Goal: Task Accomplishment & Management: Use online tool/utility

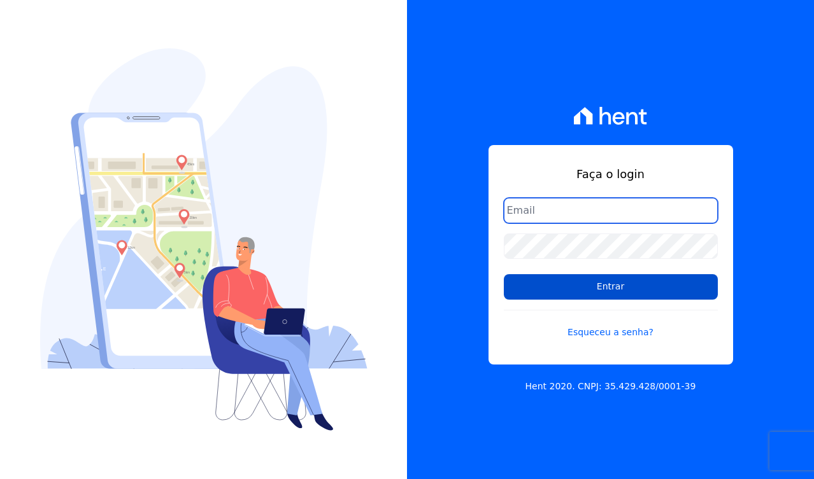
type input "[PERSON_NAME][EMAIL_ADDRESS][DOMAIN_NAME]"
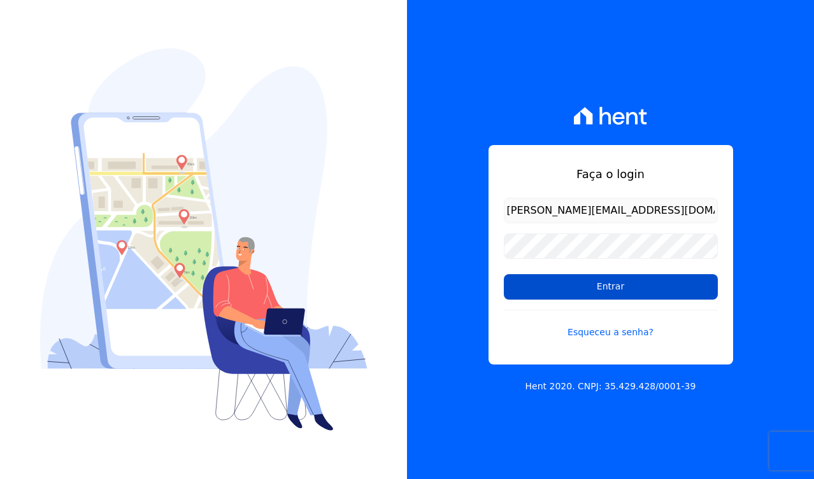
drag, startPoint x: 572, startPoint y: 288, endPoint x: 13, endPoint y: 247, distance: 559.9
click at [570, 288] on input "Entrar" at bounding box center [611, 286] width 214 height 25
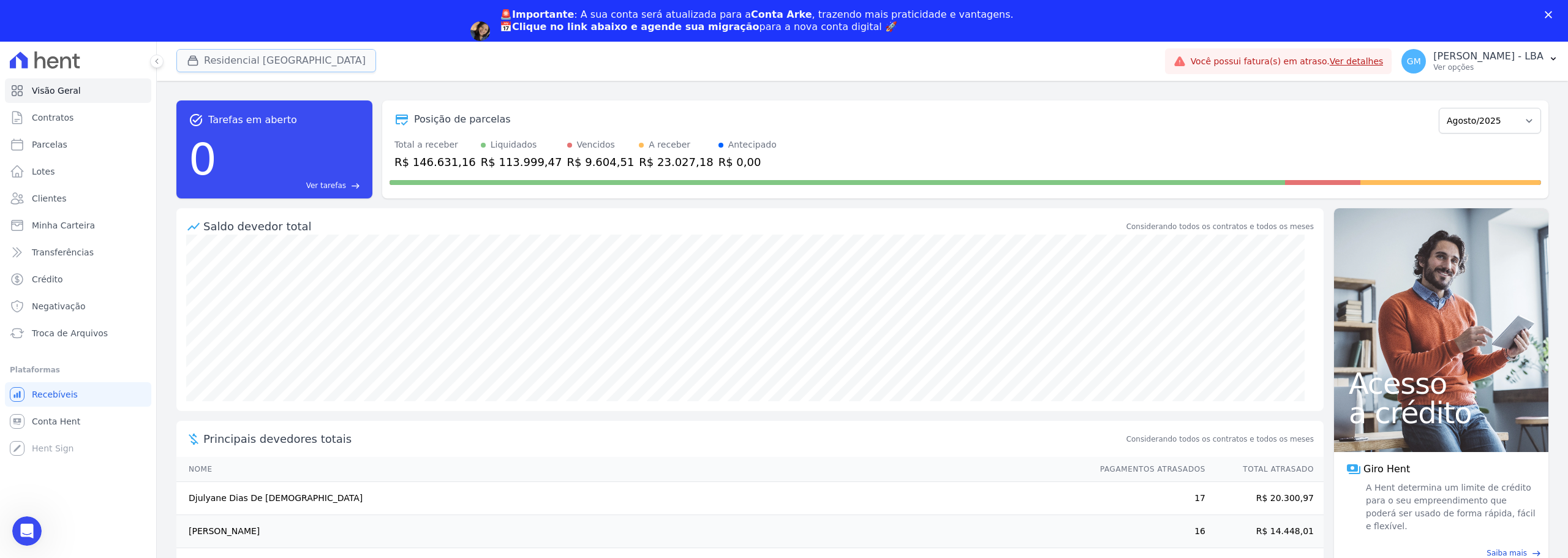
click at [257, 51] on button "Residencial [GEOGRAPHIC_DATA]" at bounding box center [276, 61] width 200 height 23
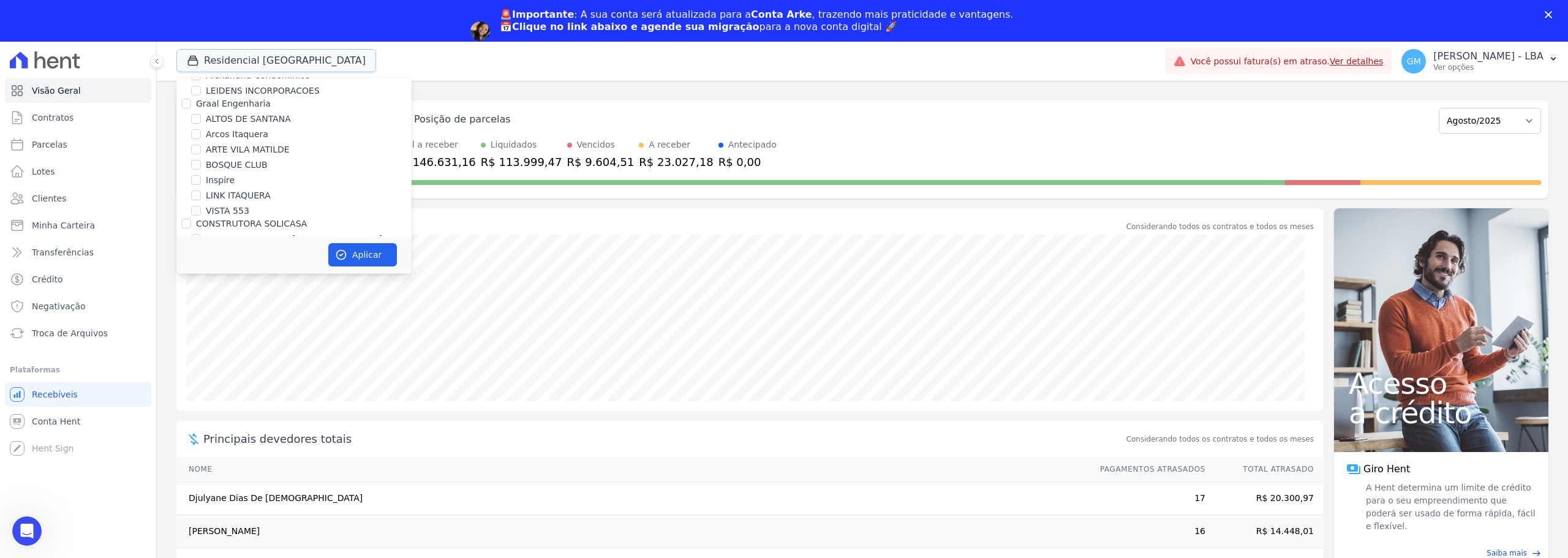
scroll to position [122, 0]
click at [242, 119] on label "ALTOS DE SANTANA" at bounding box center [248, 116] width 85 height 13
click at [201, 119] on input "ALTOS DE SANTANA" at bounding box center [196, 117] width 10 height 10
checkbox input "true"
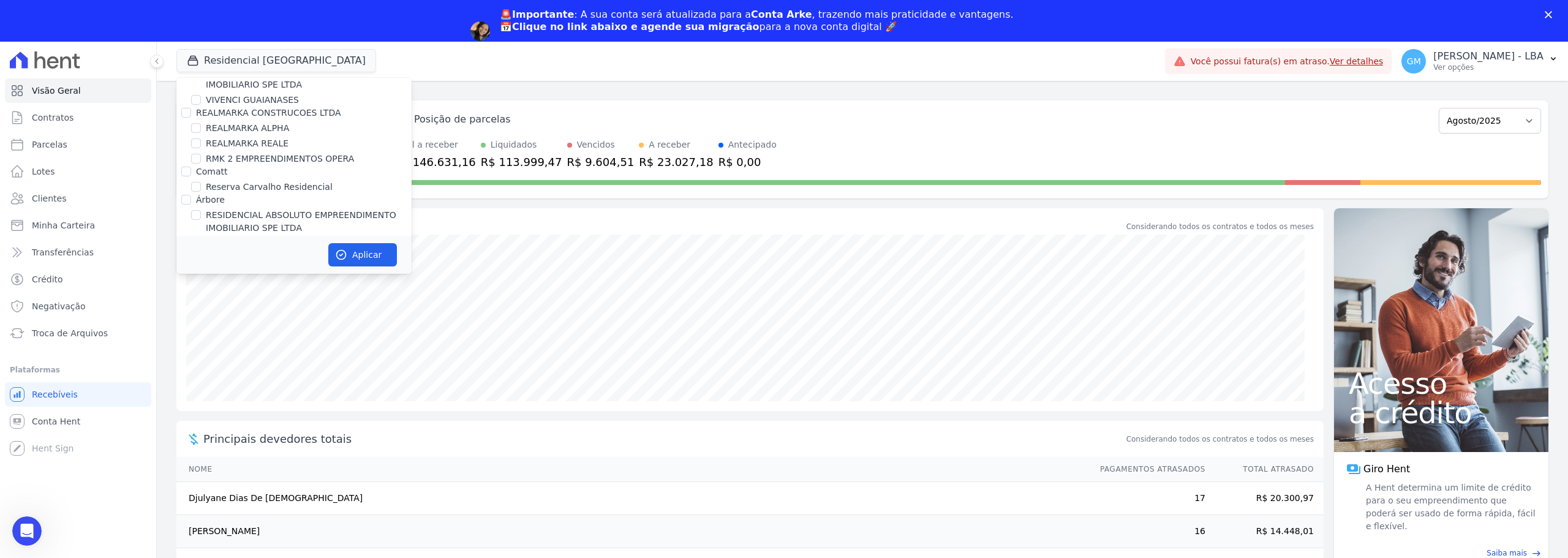
click at [244, 236] on label "PEDRA CONSTRUTORA LTDA" at bounding box center [256, 241] width 120 height 10
click at [191, 236] on input "PEDRA CONSTRUTORA LTDA" at bounding box center [186, 241] width 10 height 10
checkbox input "false"
click at [353, 245] on button "Aplicar" at bounding box center [362, 255] width 68 height 23
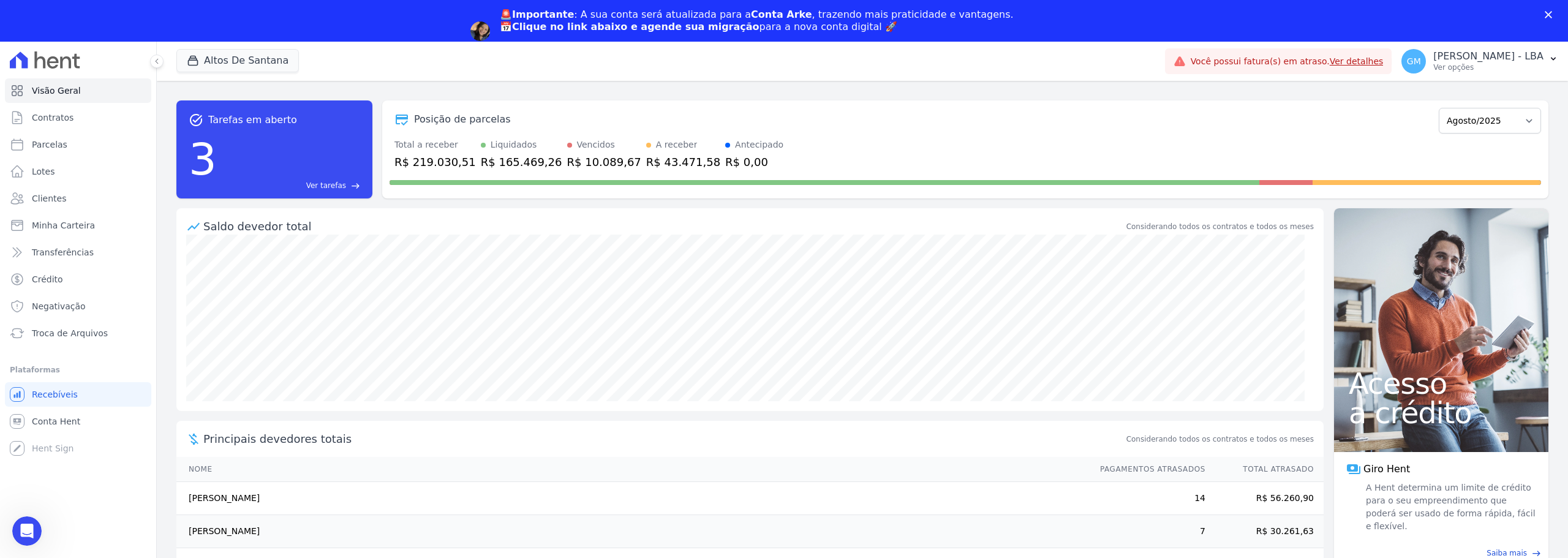
scroll to position [0, 0]
click at [73, 126] on link "Contratos" at bounding box center [78, 117] width 146 height 24
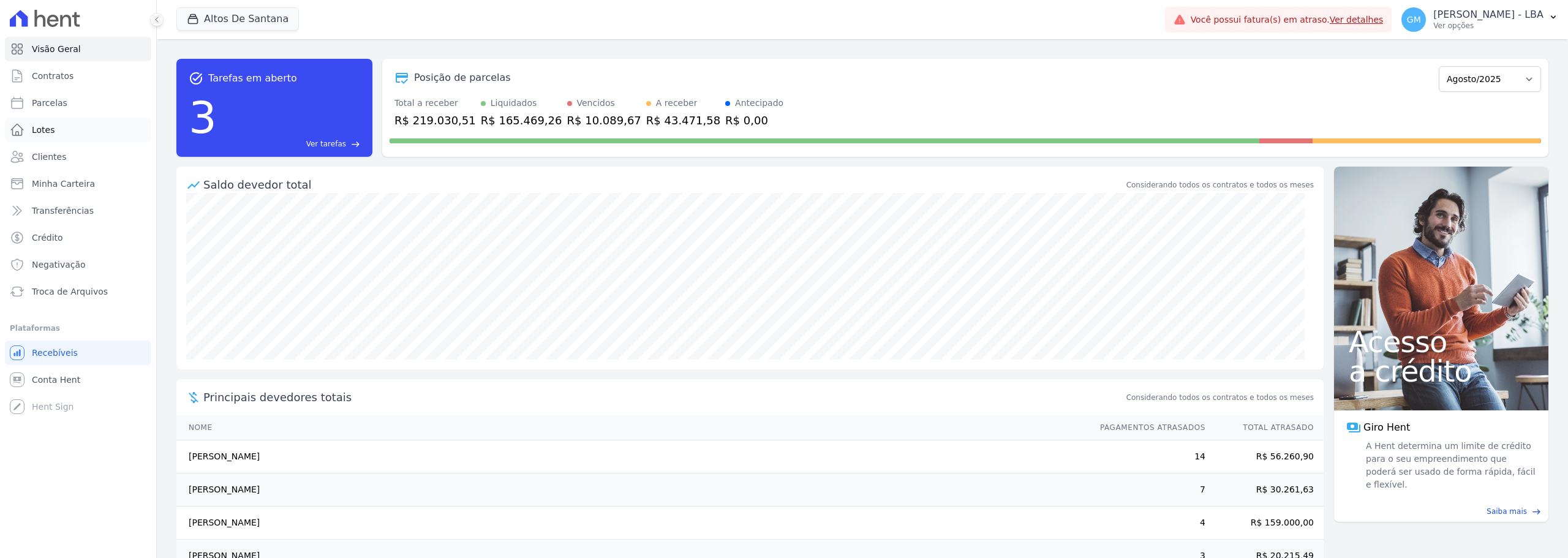
click at [70, 142] on ul "Visão Geral Contratos [GEOGRAPHIC_DATA] Lotes Clientes Minha Carteira Transferê…" at bounding box center [78, 170] width 146 height 267
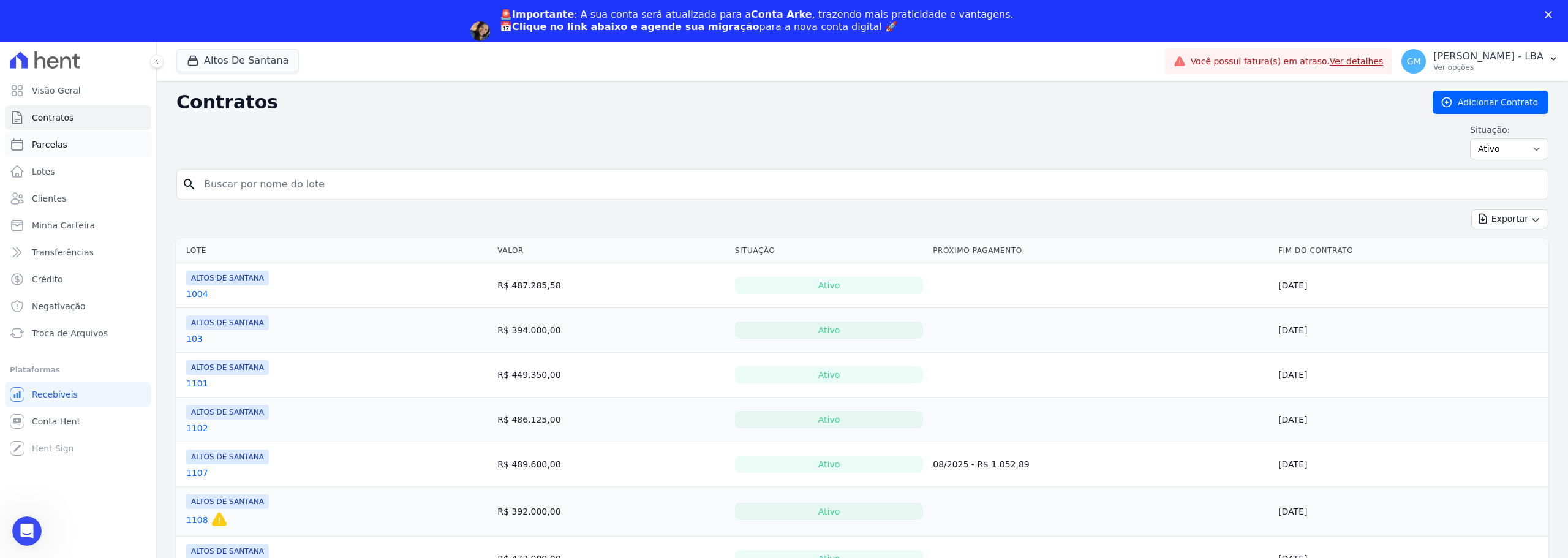
click at [89, 152] on link "Parcelas" at bounding box center [78, 144] width 146 height 24
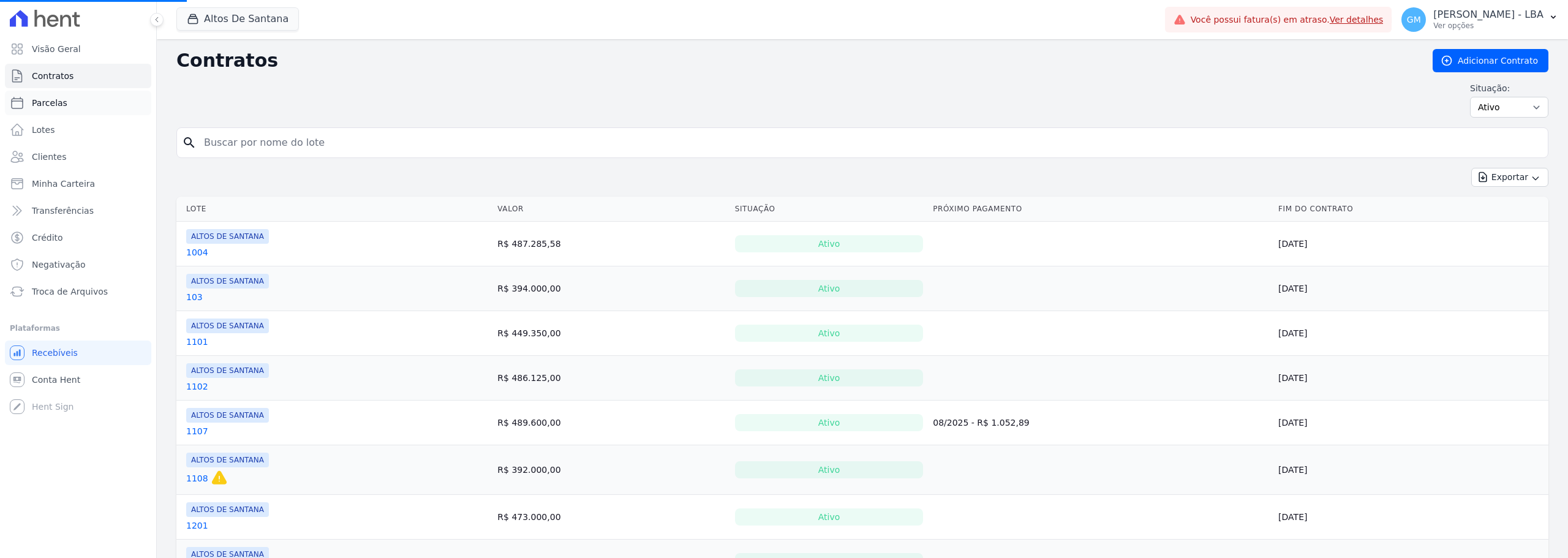
select select
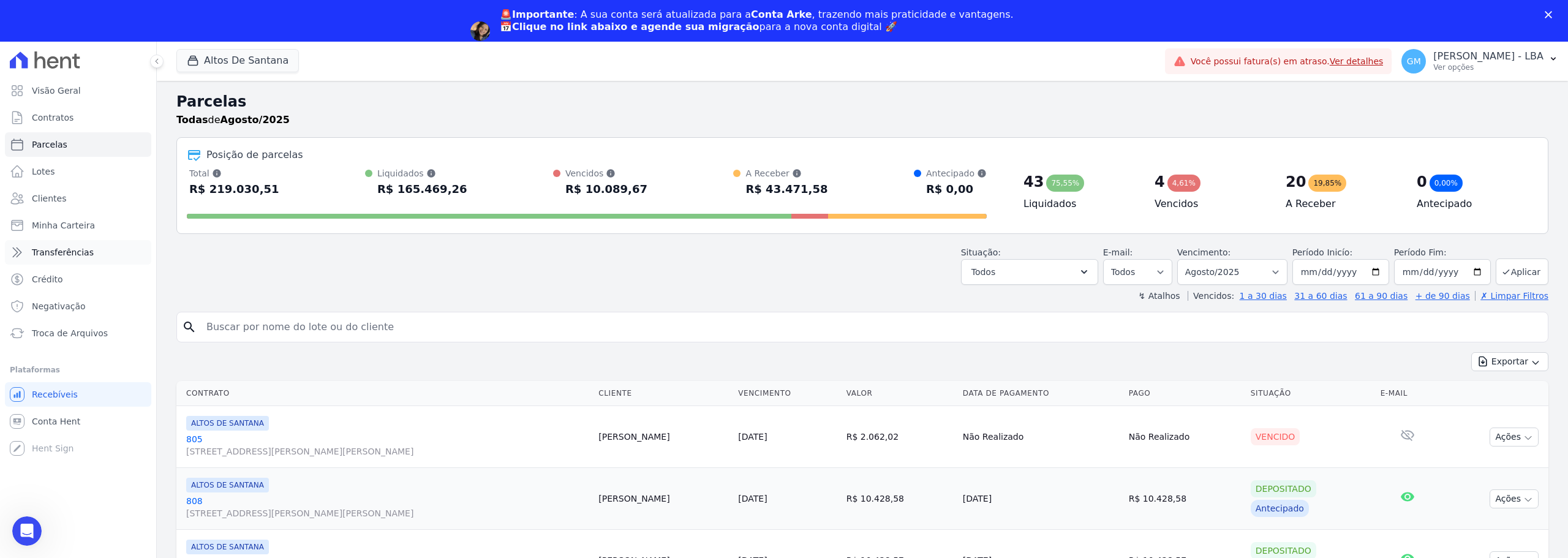
click at [59, 259] on link "Transferências" at bounding box center [78, 252] width 146 height 24
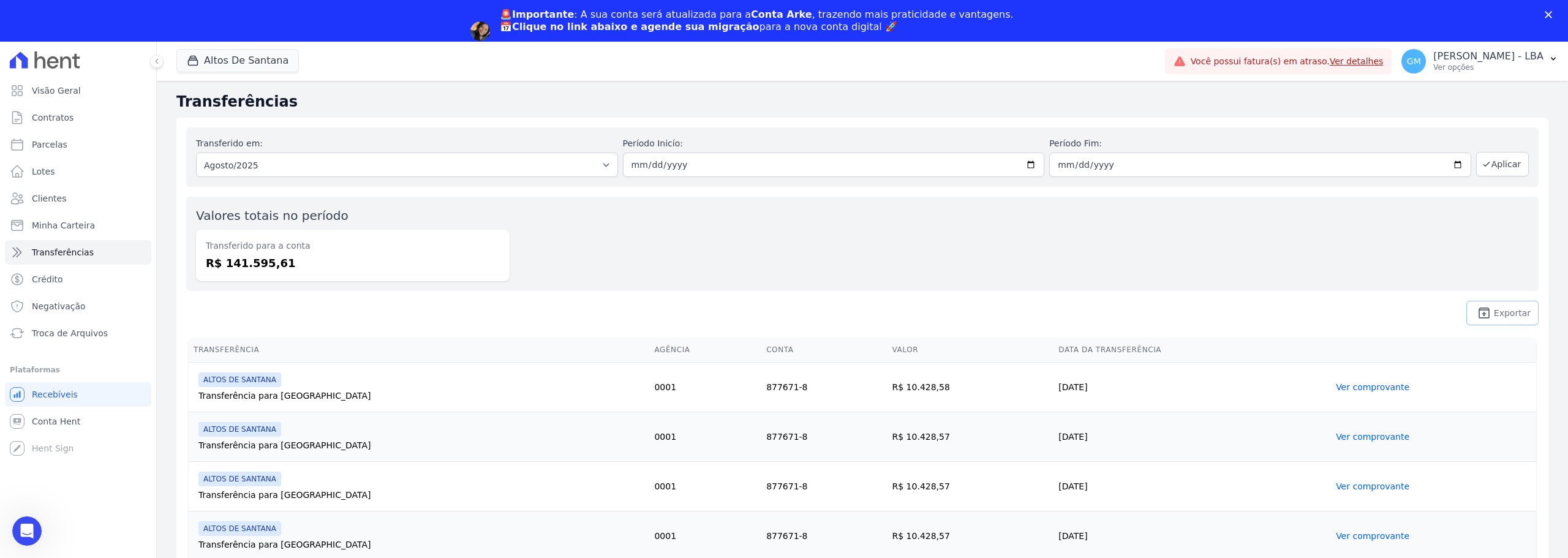
click at [782, 314] on span "Exportar" at bounding box center [1512, 314] width 37 height 8
click at [241, 61] on button "Altos De Santana" at bounding box center [237, 61] width 122 height 23
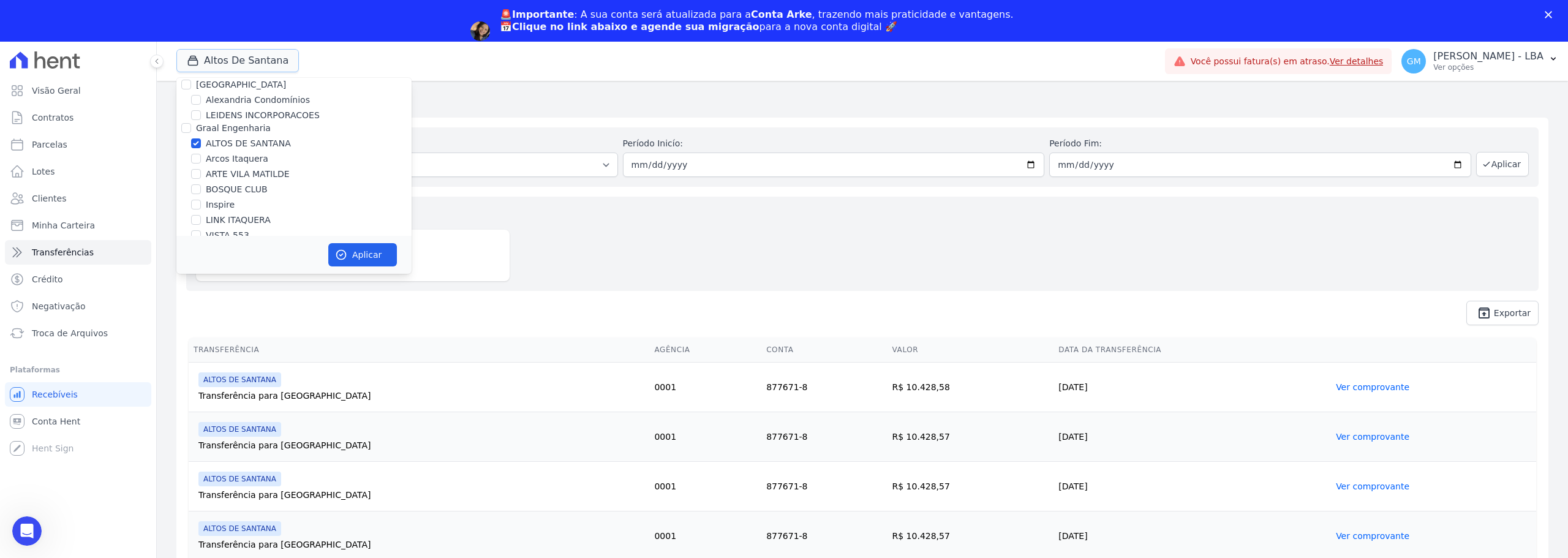
scroll to position [122, 0]
click at [205, 115] on div "ALTOS DE SANTANA" at bounding box center [293, 116] width 235 height 13
click at [193, 117] on input "ALTOS DE SANTANA" at bounding box center [196, 117] width 10 height 10
checkbox input "false"
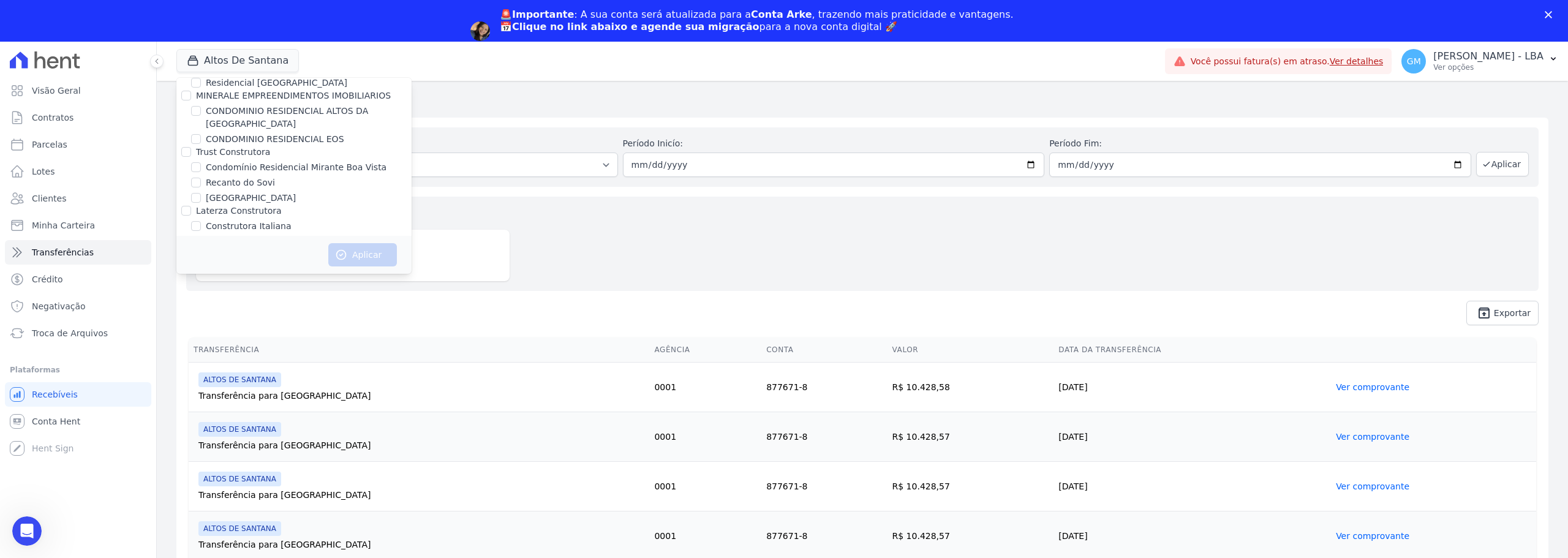
scroll to position [673, 0]
click at [195, 162] on input "[GEOGRAPHIC_DATA]" at bounding box center [196, 166] width 10 height 10
checkbox input "true"
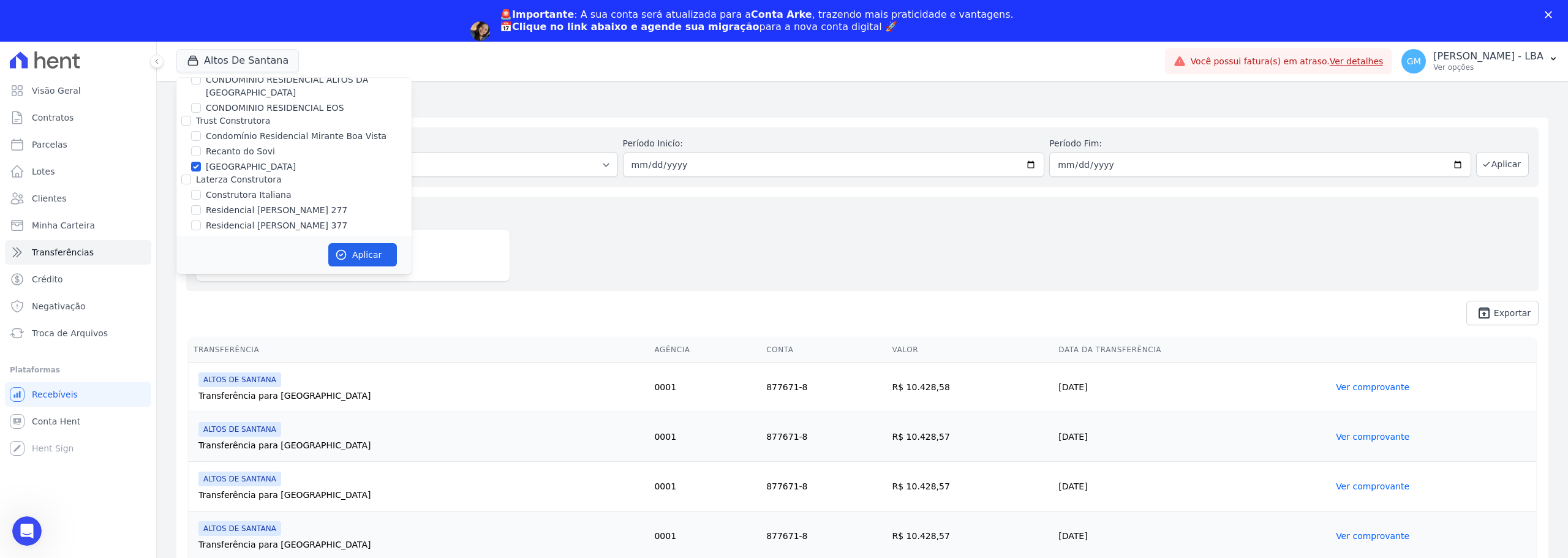
click at [375, 266] on div "Aplicar" at bounding box center [293, 254] width 235 height 38
click at [373, 257] on button "Aplicar" at bounding box center [362, 255] width 68 height 23
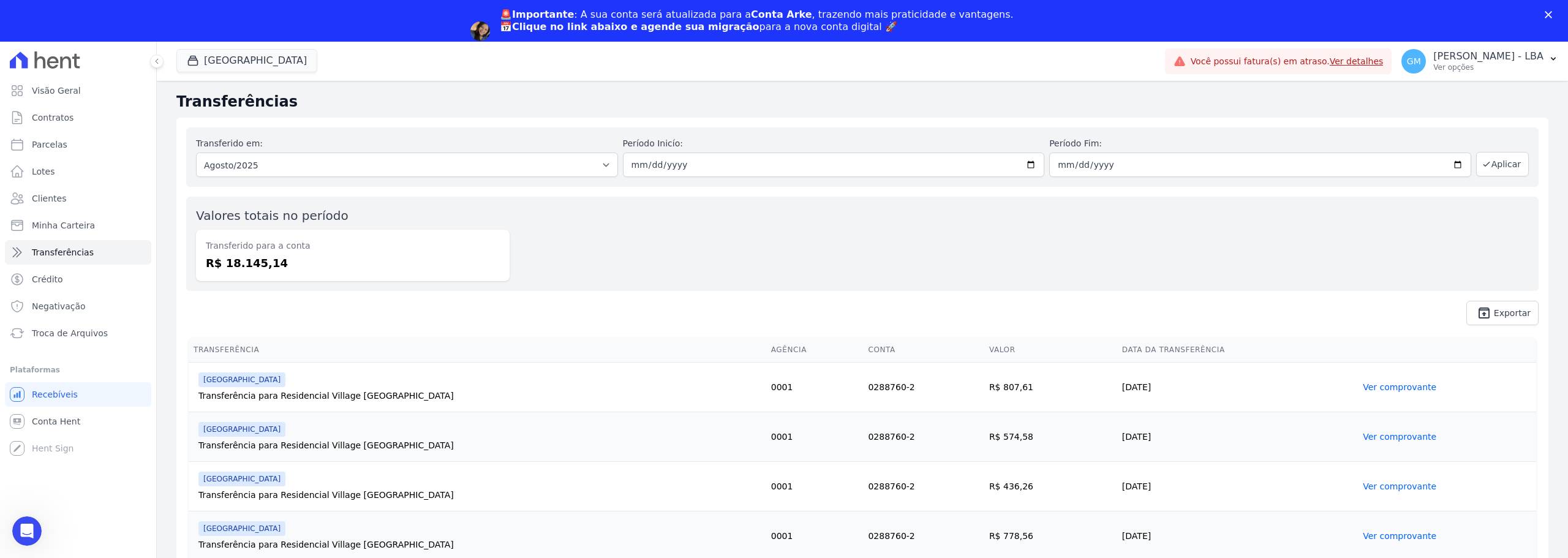
scroll to position [0, 0]
click at [782, 310] on span "Exportar" at bounding box center [1512, 314] width 37 height 8
click at [301, 62] on button "[GEOGRAPHIC_DATA]" at bounding box center [246, 61] width 140 height 23
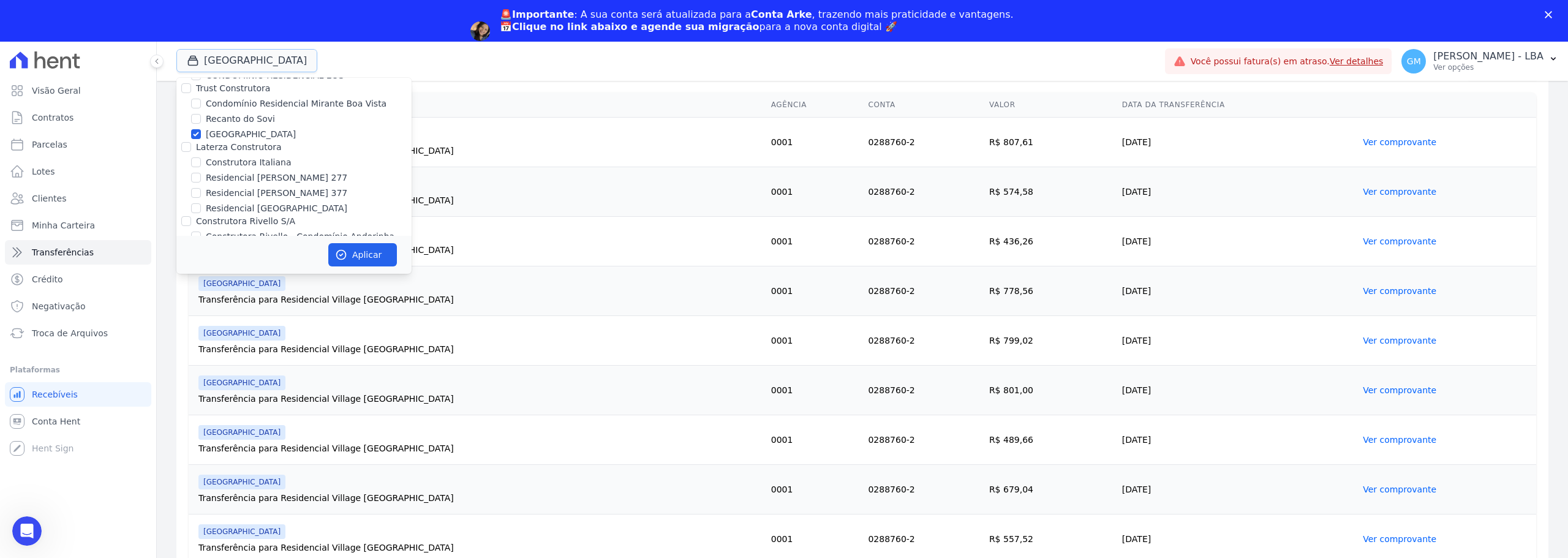
scroll to position [673, 0]
click at [250, 161] on label "[GEOGRAPHIC_DATA]" at bounding box center [251, 166] width 90 height 13
click at [201, 162] on input "[GEOGRAPHIC_DATA]" at bounding box center [196, 166] width 10 height 10
checkbox input "false"
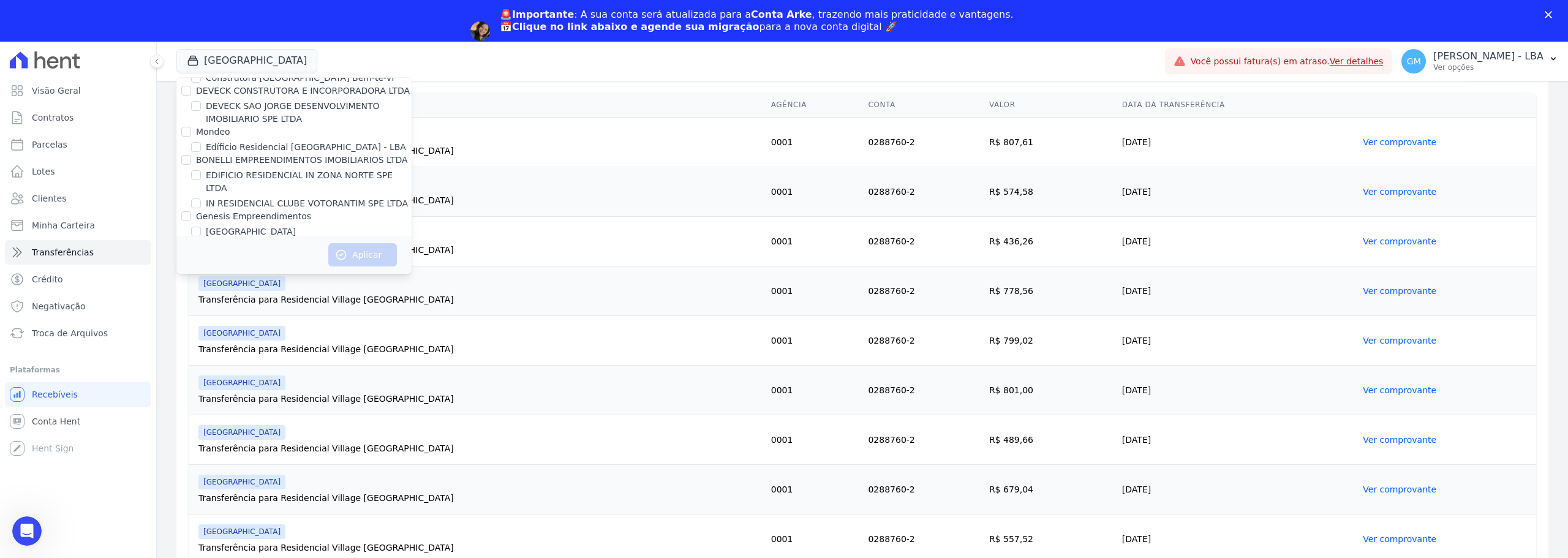
click at [255, 225] on label "[GEOGRAPHIC_DATA]" at bounding box center [251, 231] width 90 height 13
click at [201, 227] on input "[GEOGRAPHIC_DATA]" at bounding box center [196, 232] width 10 height 10
checkbox input "true"
click at [350, 250] on button "Aplicar" at bounding box center [362, 255] width 68 height 23
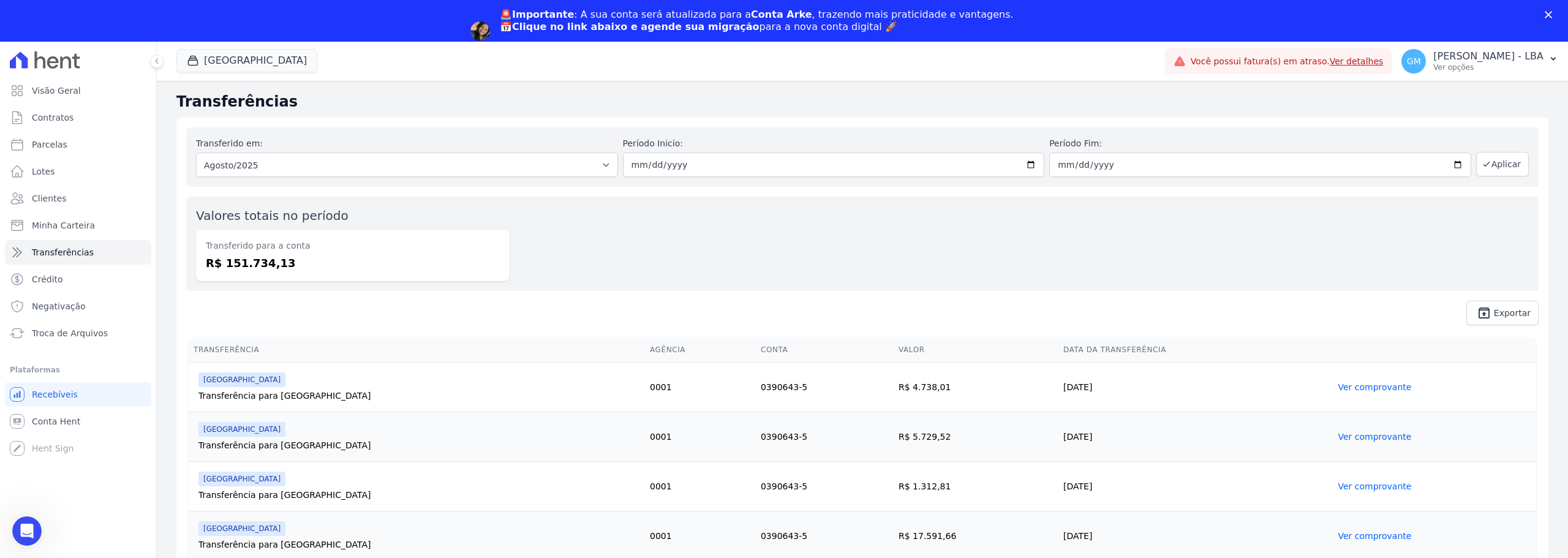
scroll to position [0, 0]
click at [782, 315] on span "Exportar" at bounding box center [1512, 314] width 37 height 8
click at [329, 177] on div "Transferido em: Todos os meses Maio/2024 Junho/2024 Julho/2024 Agosto/2024 Sete…" at bounding box center [863, 157] width 1353 height 60
click at [331, 173] on select "Todos os meses Maio/2024 Junho/2024 Julho/2024 Agosto/2024 Setembro/2024 Outubr…" at bounding box center [407, 165] width 422 height 24
drag, startPoint x: 842, startPoint y: 228, endPoint x: 568, endPoint y: 138, distance: 288.4
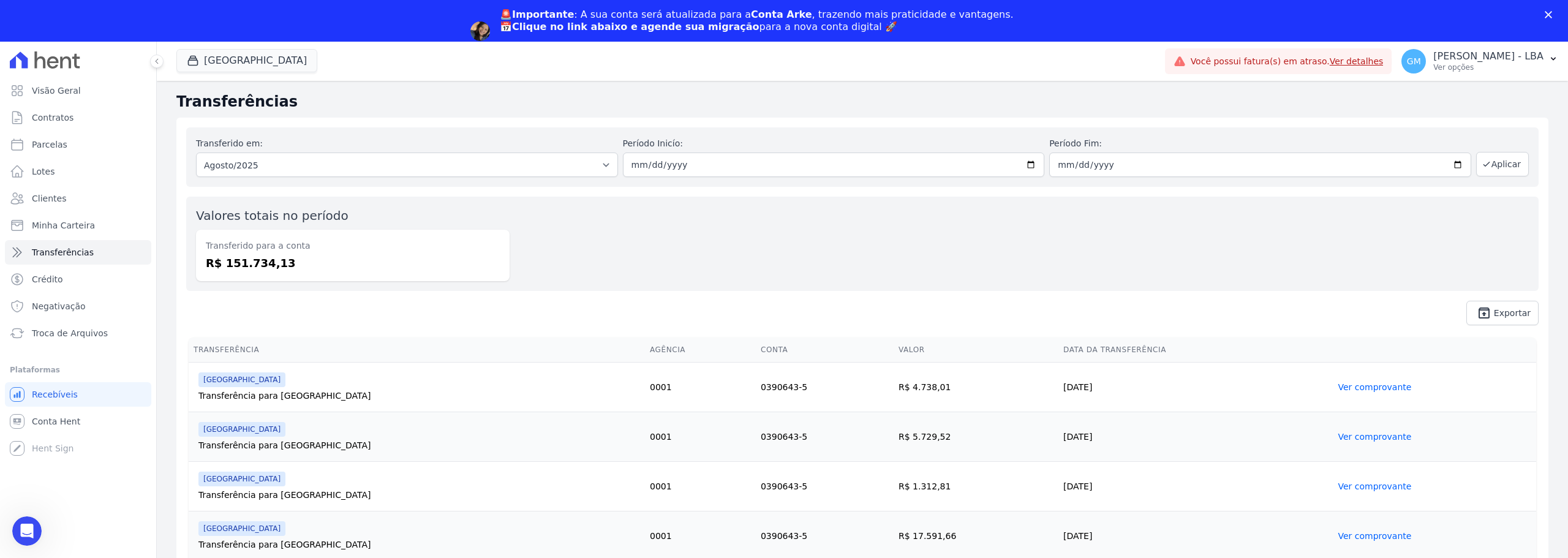
click at [782, 227] on div "Valores totais no período Transferido para a conta R$ 151.734,13" at bounding box center [863, 243] width 1353 height 94
click at [255, 68] on button "[GEOGRAPHIC_DATA]" at bounding box center [246, 61] width 140 height 23
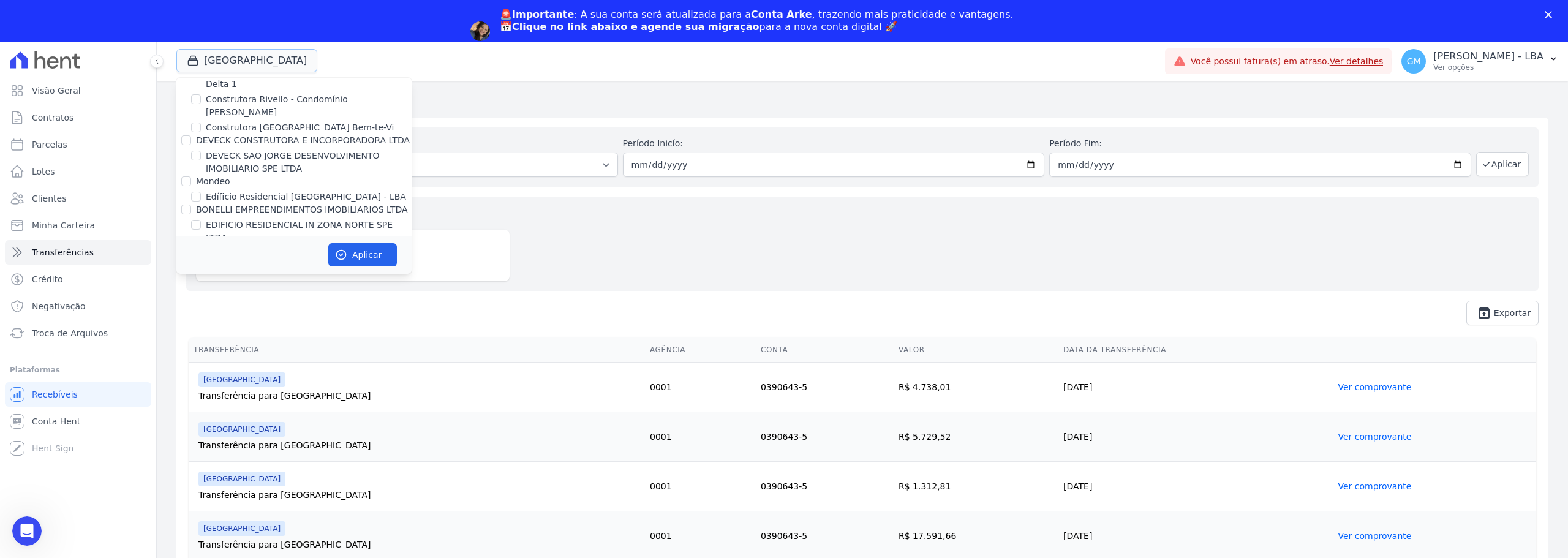
scroll to position [1041, 0]
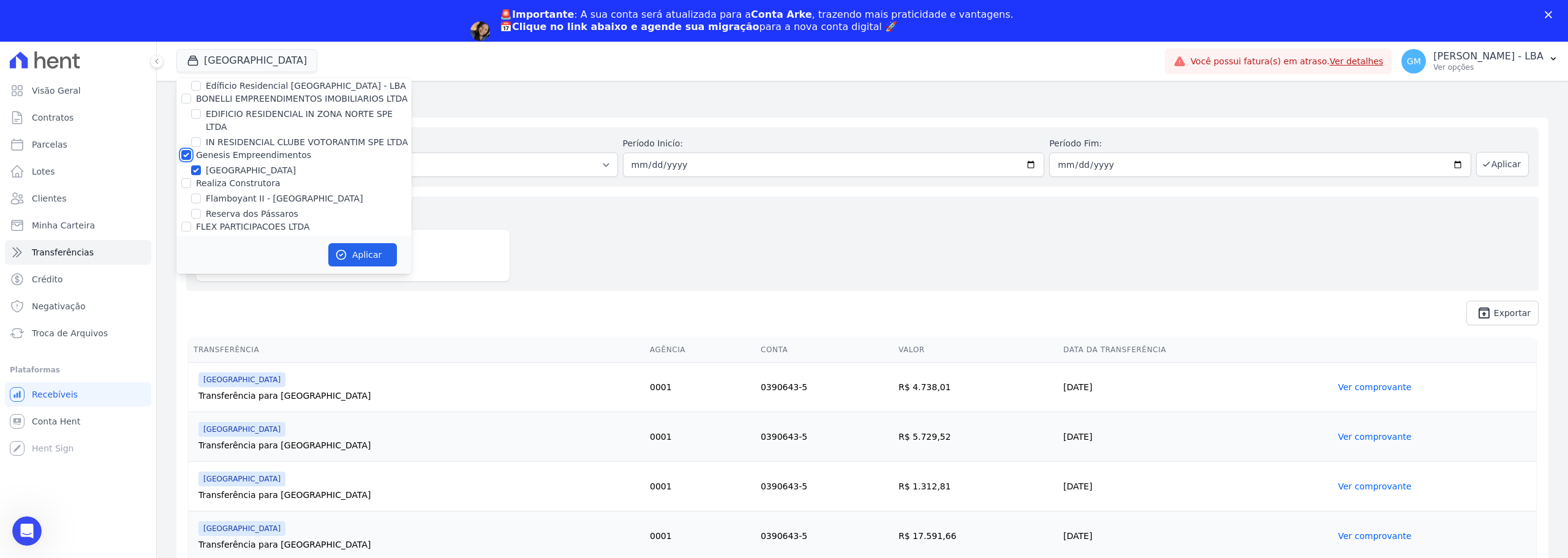
drag, startPoint x: 189, startPoint y: 105, endPoint x: 193, endPoint y: 113, distance: 8.9
click at [190, 150] on input "Genesis Empreendimentos" at bounding box center [186, 155] width 10 height 10
checkbox input "false"
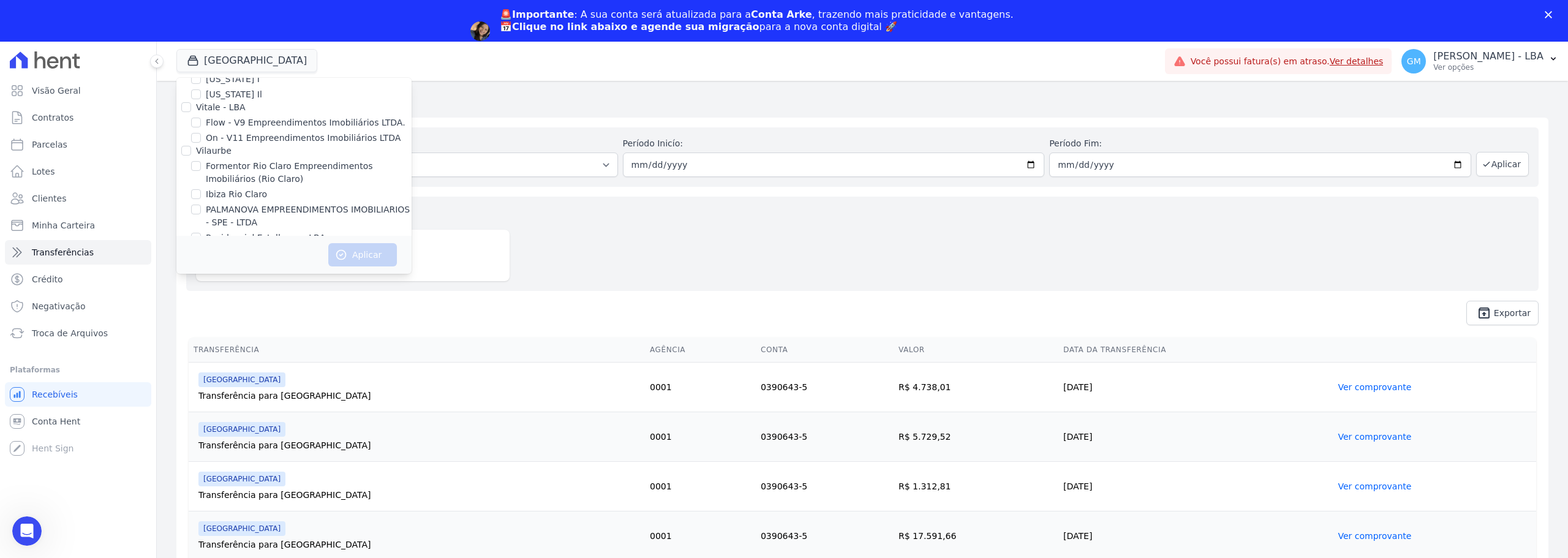
scroll to position [1225, 0]
click at [195, 241] on input "Residencial Estellencs - LBA" at bounding box center [196, 245] width 10 height 10
checkbox input "true"
click at [338, 248] on icon "button" at bounding box center [341, 254] width 13 height 13
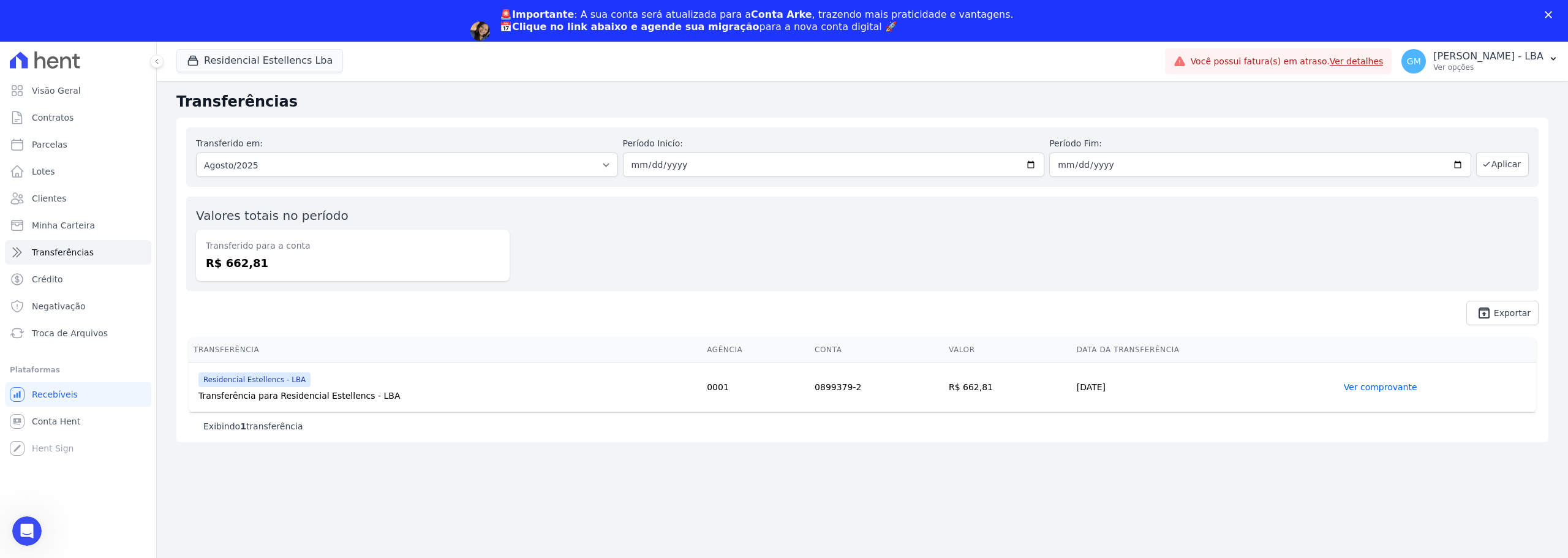
scroll to position [0, 0]
click at [239, 57] on button "Residencial Estellencs Lba" at bounding box center [259, 61] width 166 height 23
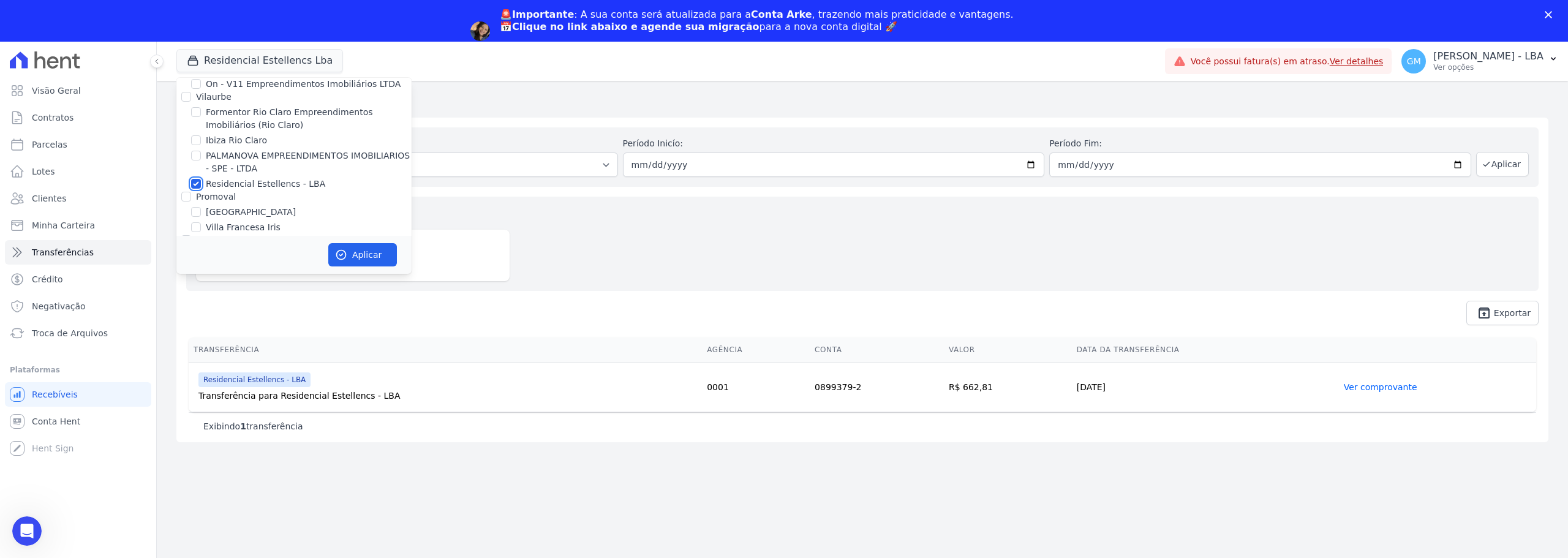
click at [199, 179] on input "Residencial Estellencs - LBA" at bounding box center [196, 184] width 10 height 10
checkbox input "false"
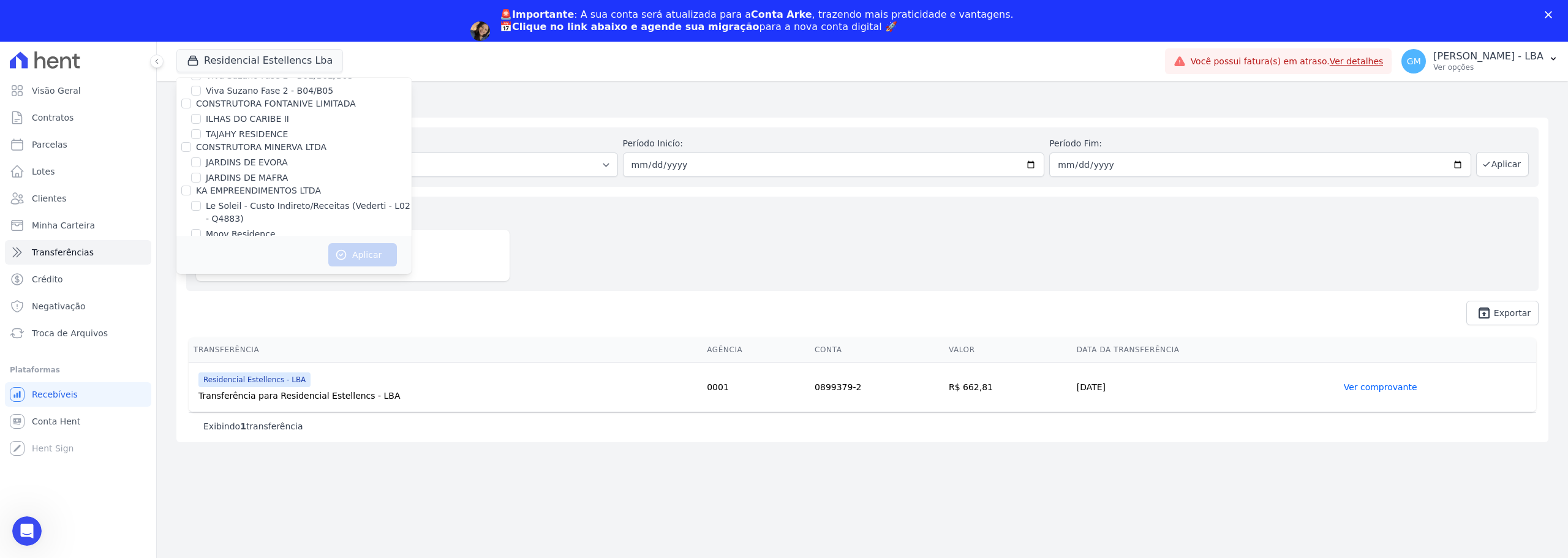
scroll to position [1715, 0]
click at [188, 228] on input "LOULY INCORPORADORA" at bounding box center [186, 233] width 10 height 10
checkbox input "true"
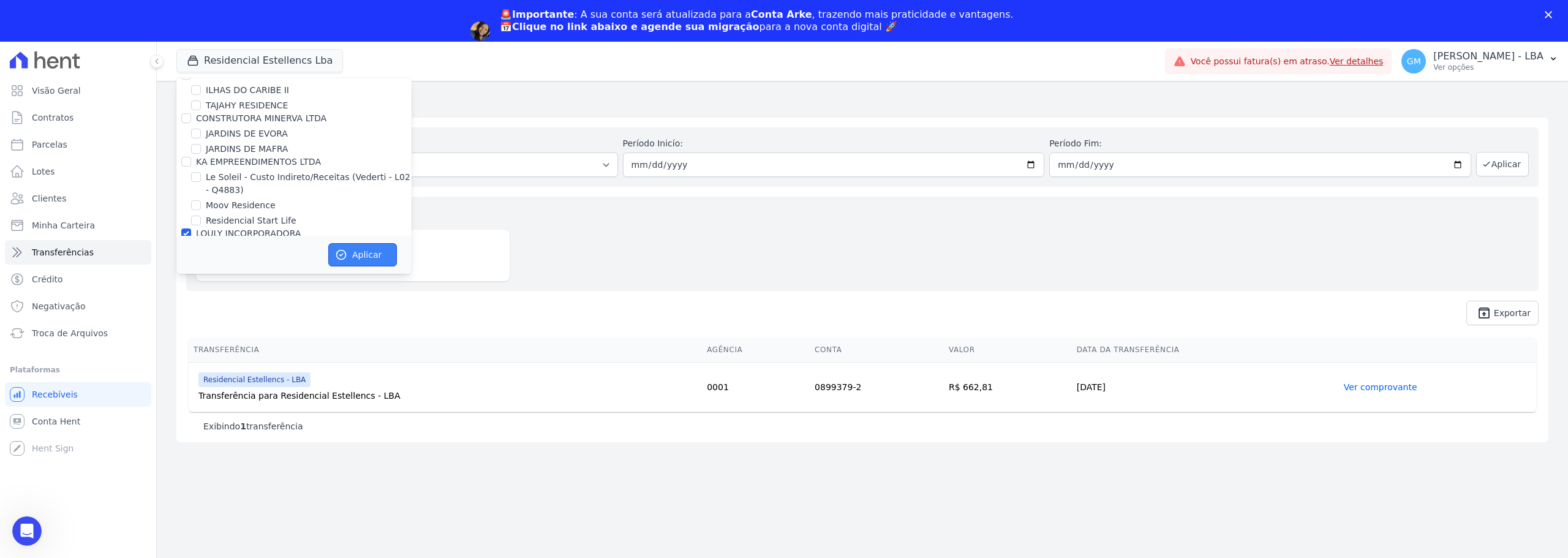
click at [346, 256] on icon "button" at bounding box center [341, 255] width 10 height 10
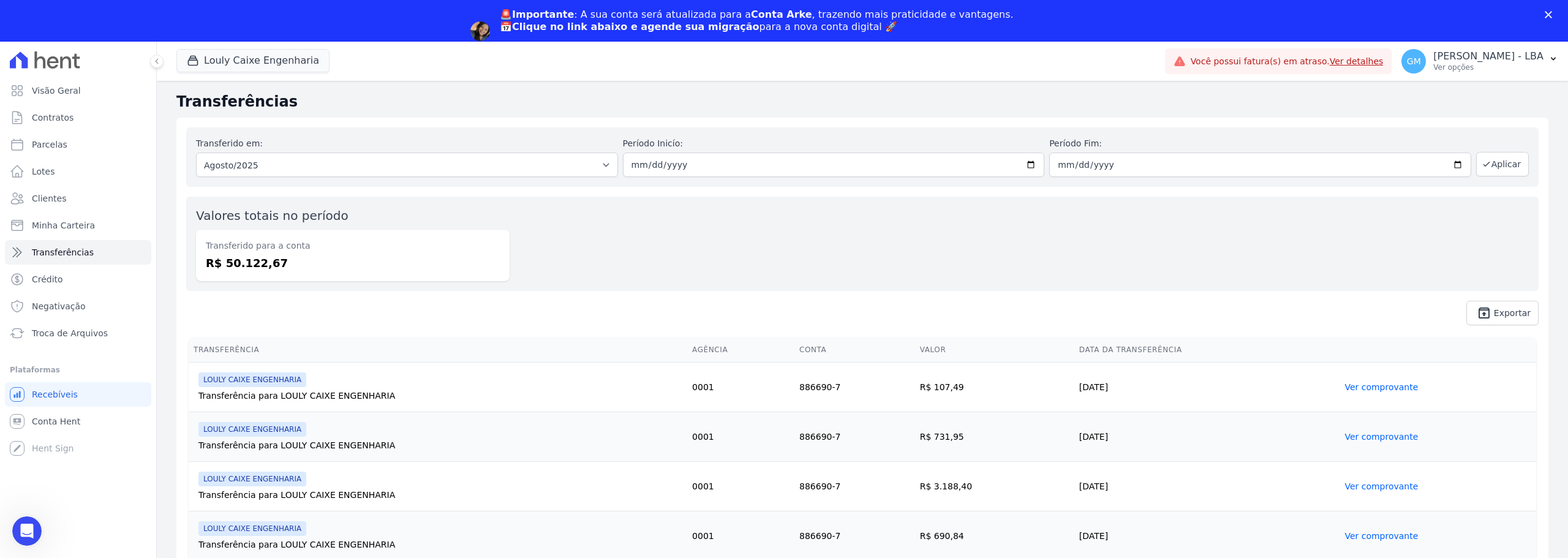
scroll to position [0, 0]
click at [782, 310] on link "unarchive Exportar" at bounding box center [1502, 313] width 72 height 24
click at [262, 54] on button "Louly Caixe Engenharia" at bounding box center [252, 61] width 153 height 23
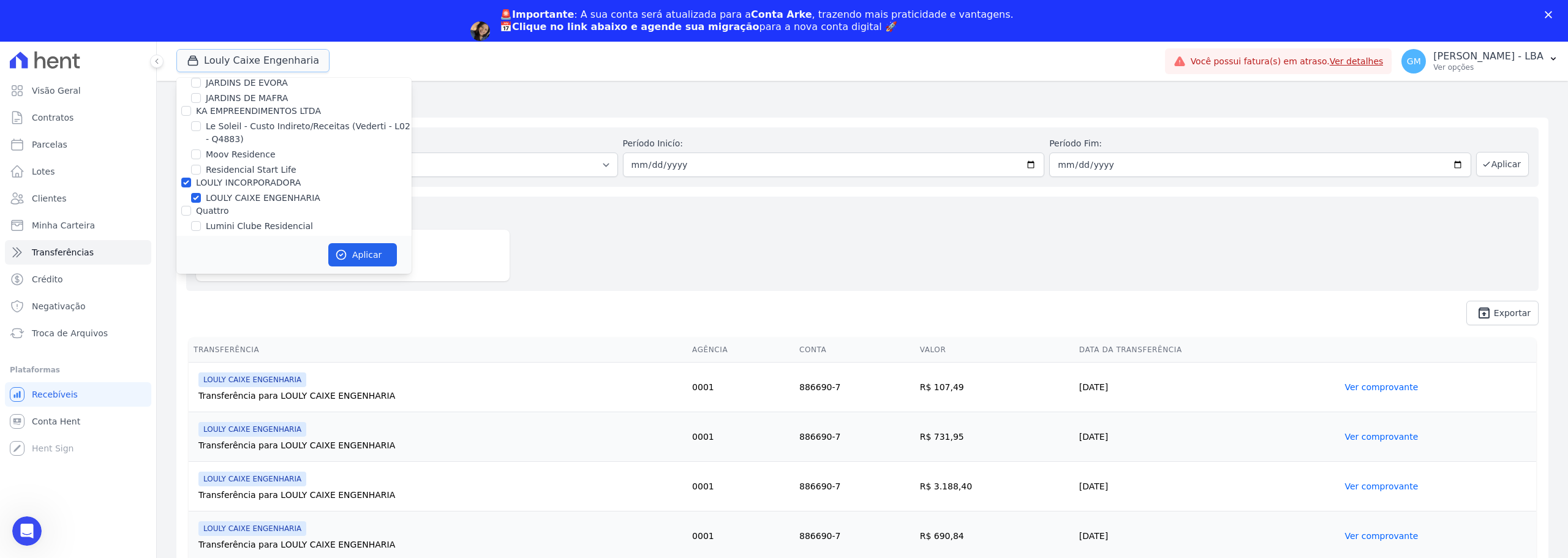
scroll to position [1776, 0]
click at [186, 167] on input "LOULY INCORPORADORA" at bounding box center [186, 172] width 10 height 10
checkbox input "false"
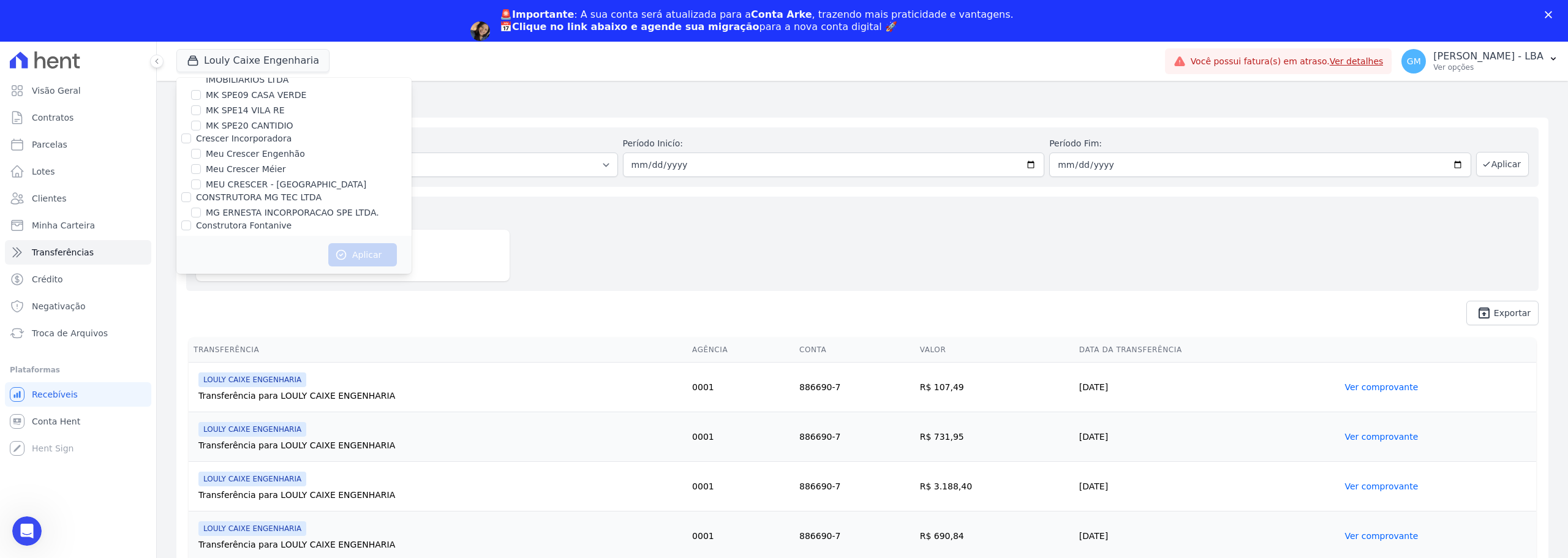
scroll to position [2205, 0]
click at [193, 235] on input "Morada do Bosque Residencial" at bounding box center [196, 240] width 10 height 10
checkbox input "true"
click at [373, 256] on button "Aplicar" at bounding box center [362, 255] width 68 height 23
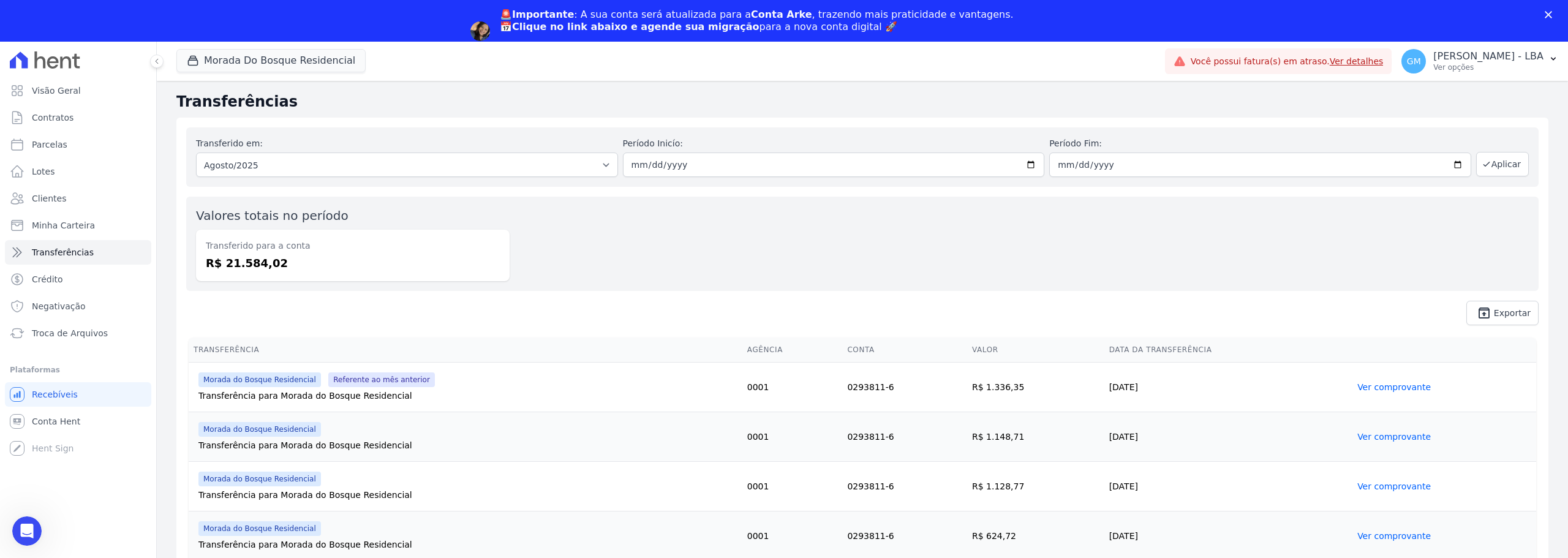
scroll to position [0, 0]
drag, startPoint x: 1492, startPoint y: 317, endPoint x: 1481, endPoint y: 319, distance: 11.2
click at [782, 317] on span "Exportar" at bounding box center [1512, 314] width 37 height 8
